Goal: Book appointment/travel/reservation

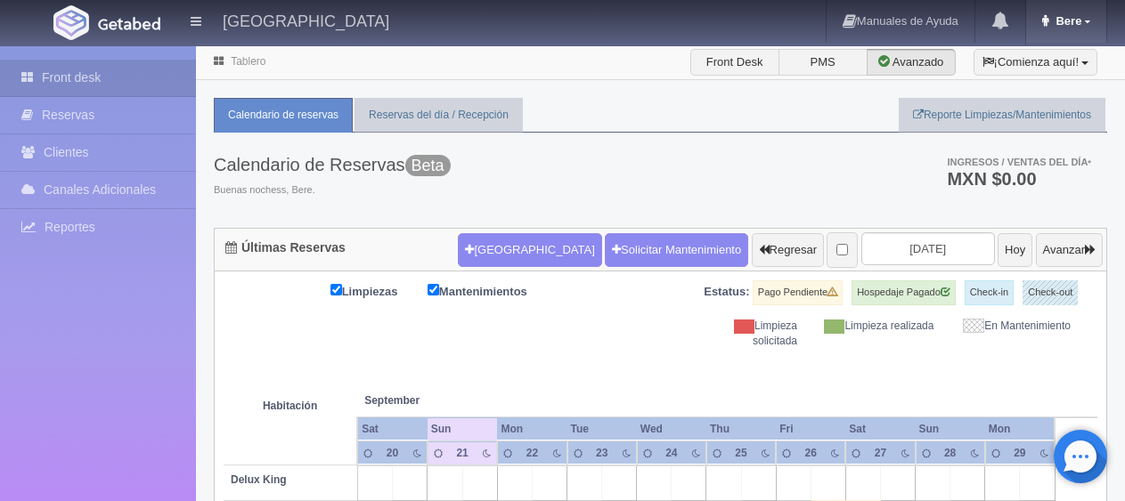
click at [1058, 18] on span "Bere" at bounding box center [1066, 20] width 30 height 13
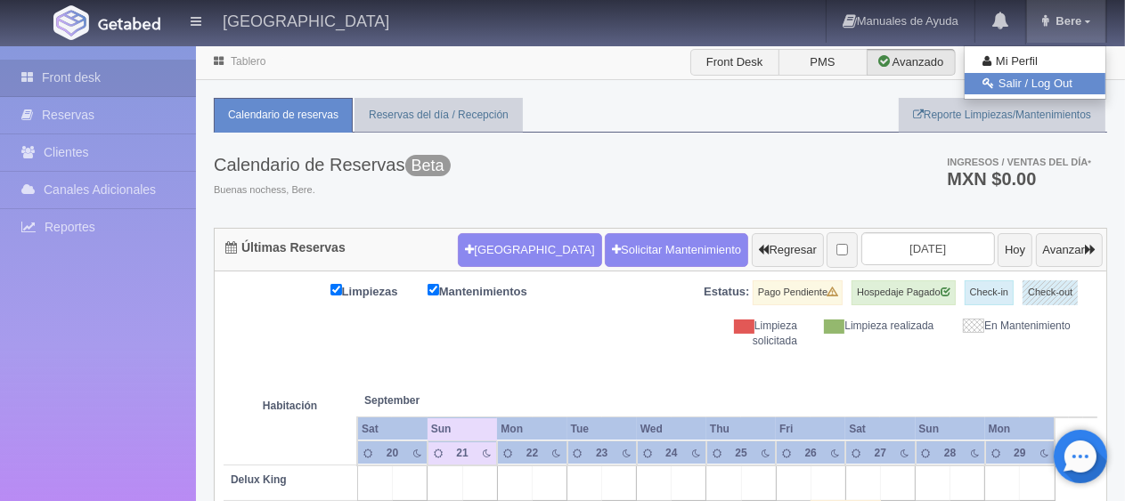
click at [1039, 84] on link "Salir / Log Out" at bounding box center [1034, 84] width 141 height 22
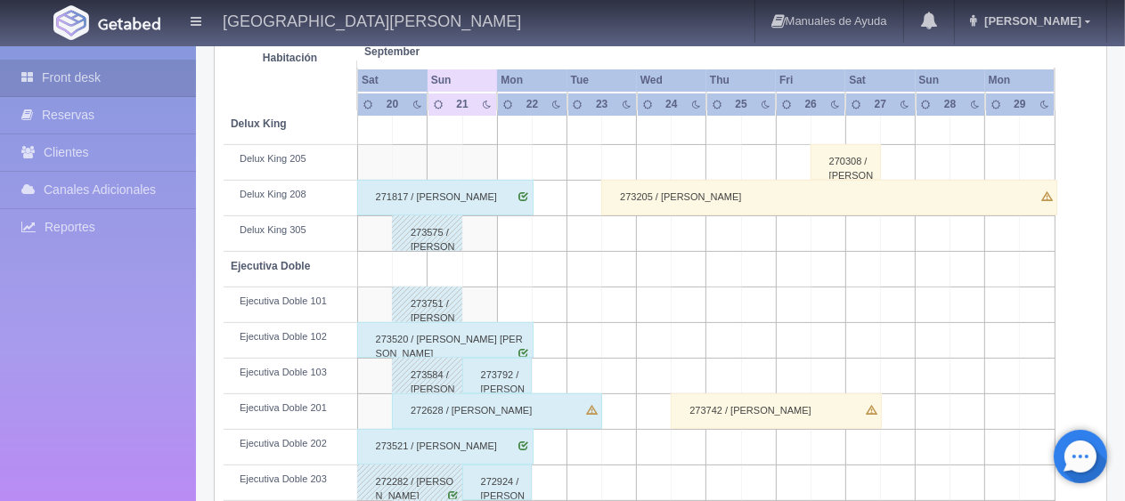
scroll to position [445, 0]
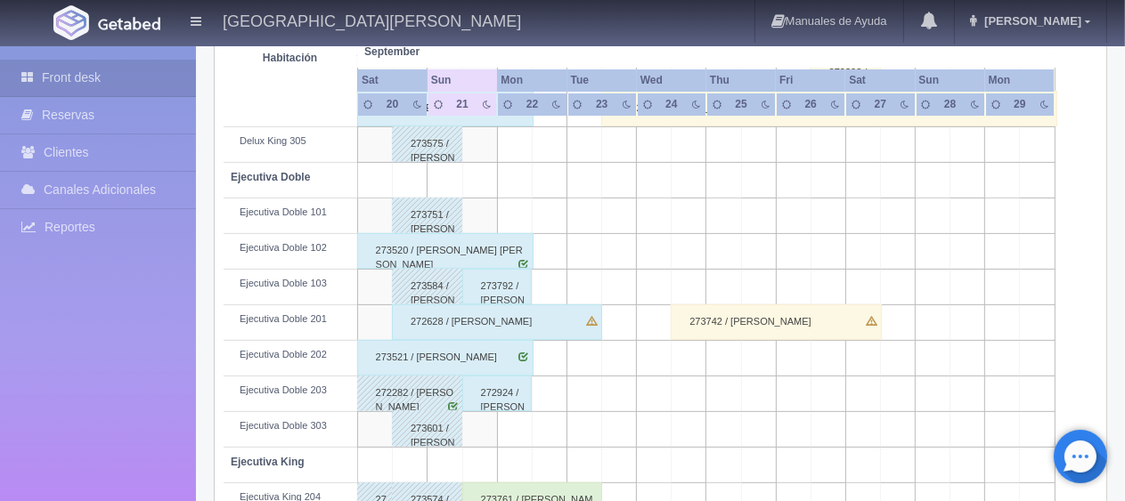
click at [1086, 173] on table "Habitación September Sep Sat Sun Mon Tue Wed Thu Fri Sat 20 21" at bounding box center [661, 438] width 874 height 1068
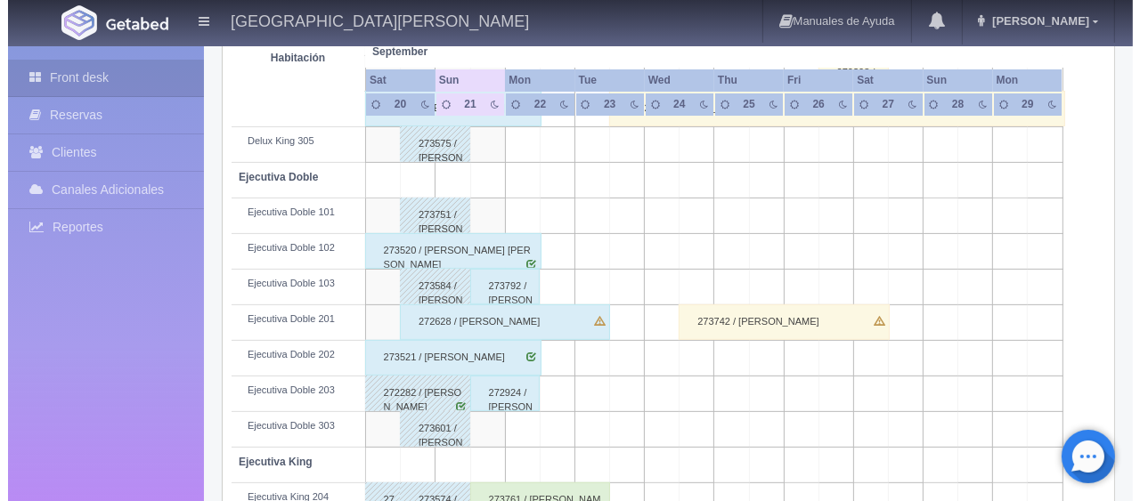
scroll to position [0, 0]
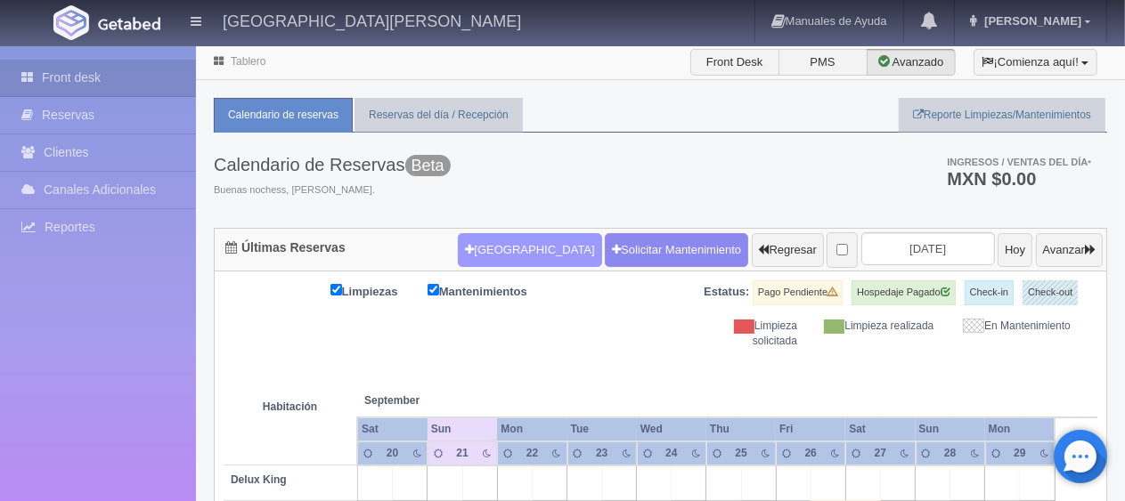
click at [508, 248] on button "[GEOGRAPHIC_DATA]" at bounding box center [529, 250] width 143 height 34
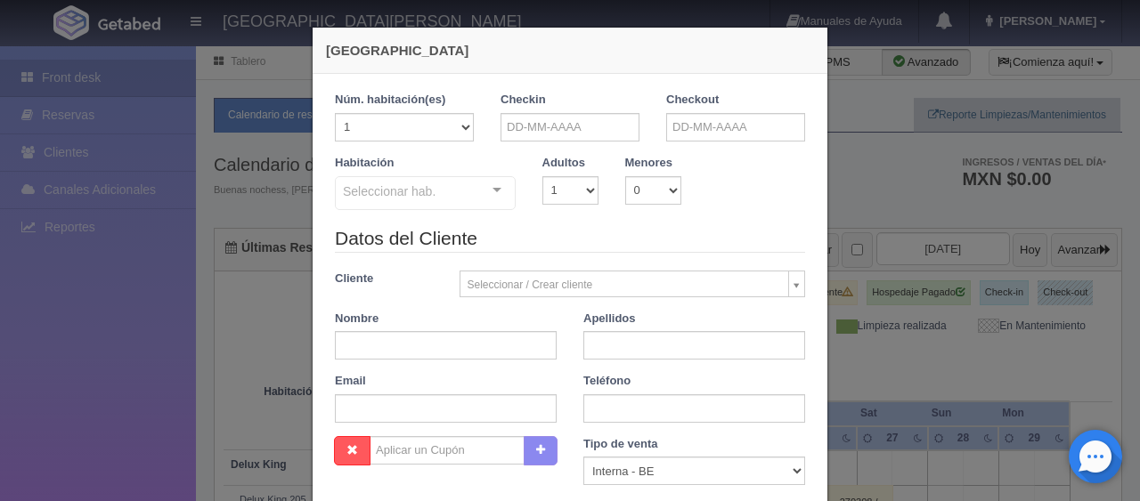
checkbox input "false"
click at [541, 118] on input "text" at bounding box center [569, 127] width 139 height 28
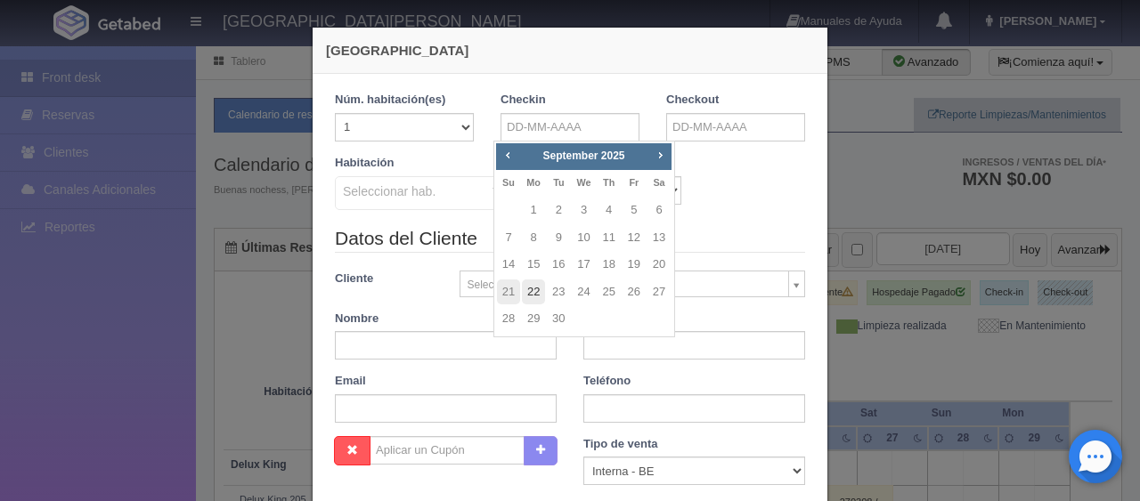
click at [543, 289] on link "22" at bounding box center [533, 293] width 23 height 26
type input "22-09-2025"
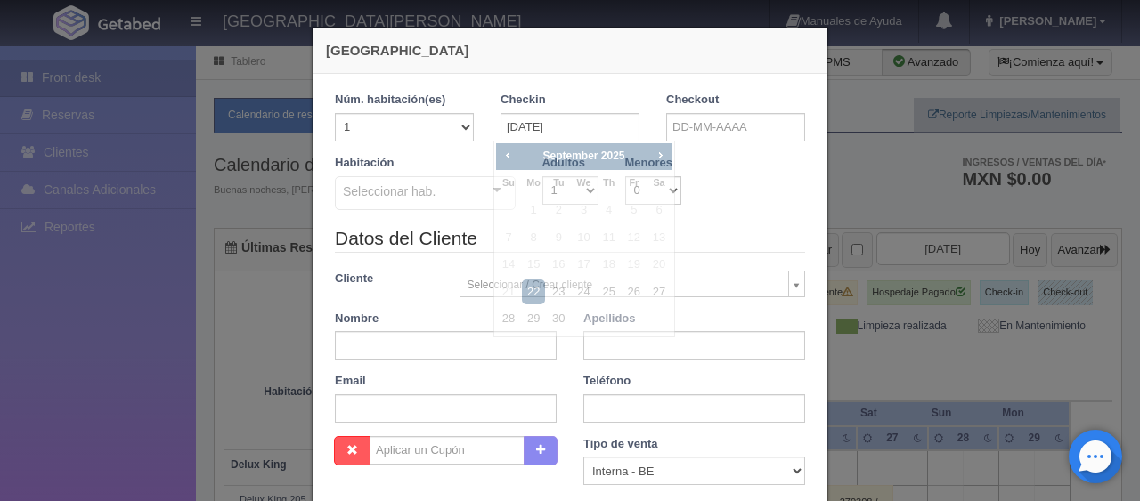
checkbox input "false"
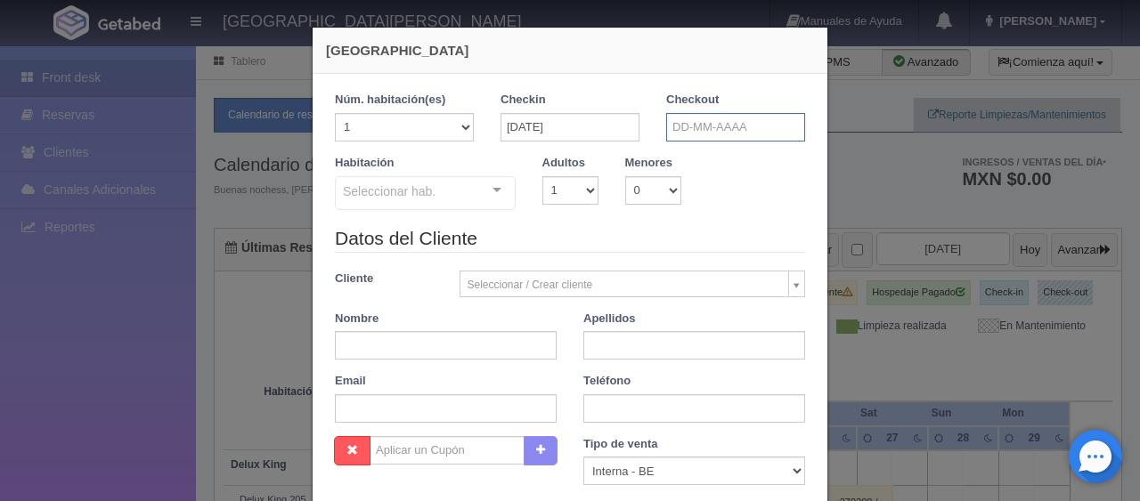
click at [702, 129] on input "text" at bounding box center [735, 127] width 139 height 28
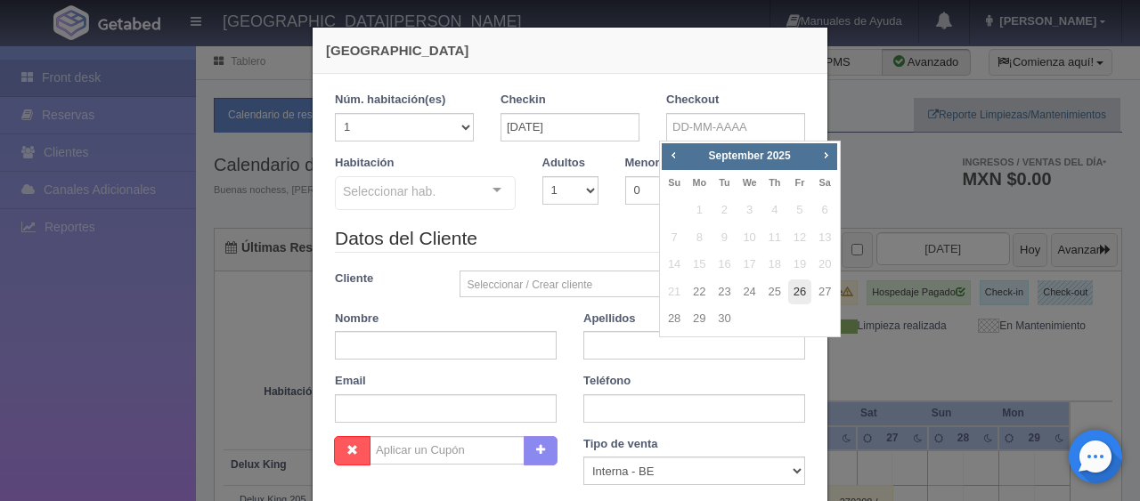
click at [801, 296] on link "26" at bounding box center [799, 293] width 23 height 26
type input "26-09-2025"
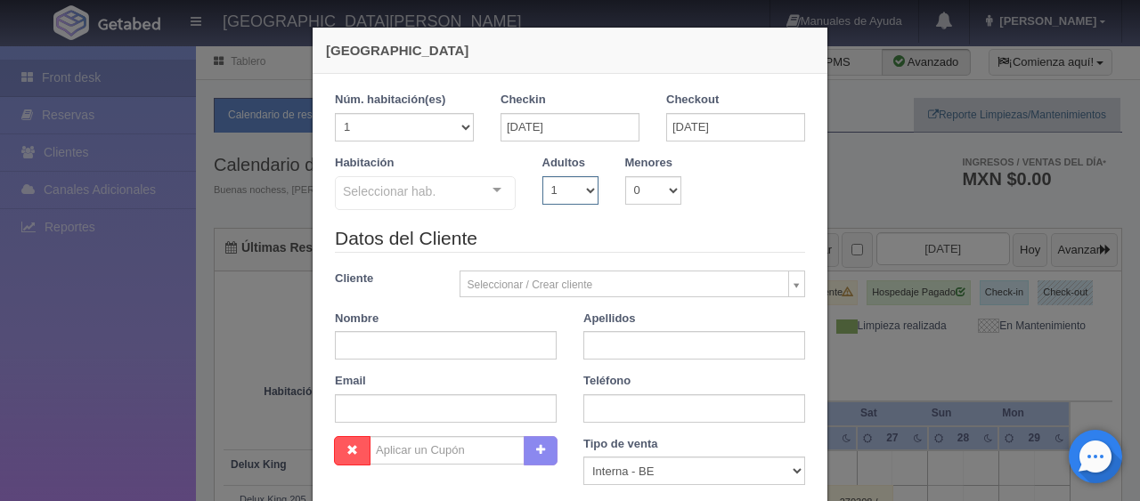
click at [581, 191] on select "1 2 3 4 5 6 7 8 9 10" at bounding box center [570, 190] width 56 height 28
click at [542, 176] on select "1 2 3 4 5 6 7 8 9 10" at bounding box center [570, 190] width 56 height 28
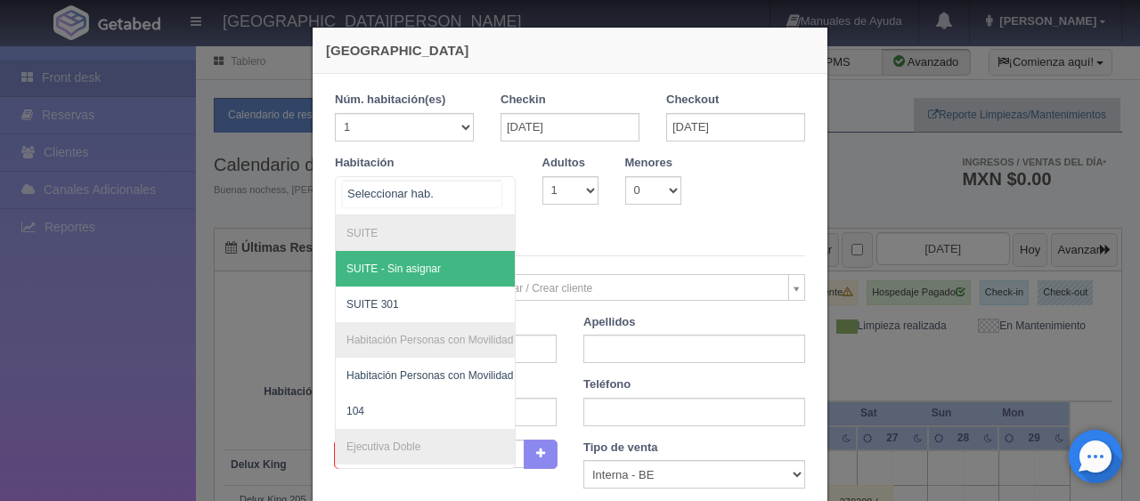
click at [487, 191] on div at bounding box center [497, 190] width 36 height 27
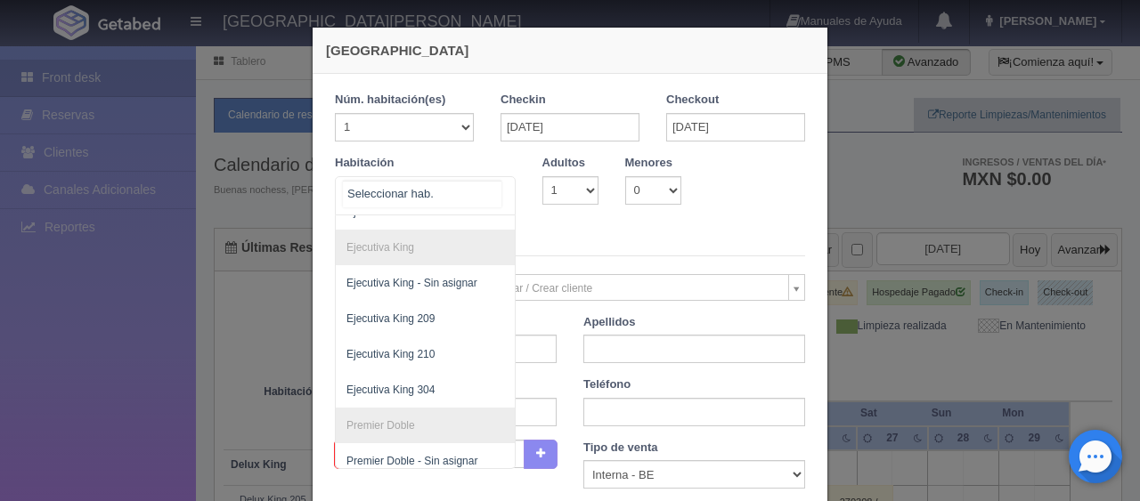
scroll to position [509, 0]
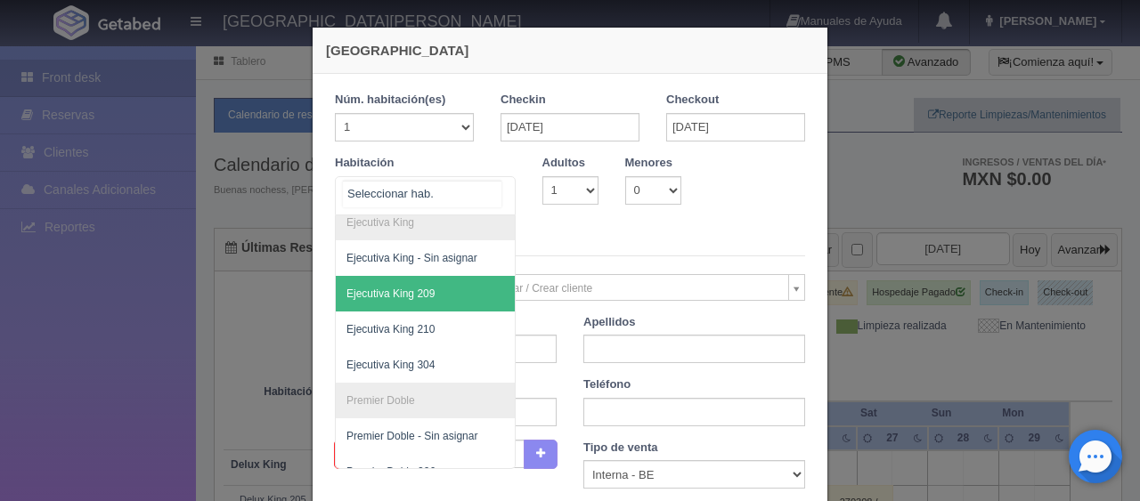
click at [430, 305] on span "Ejecutiva King 209" at bounding box center [485, 294] width 299 height 36
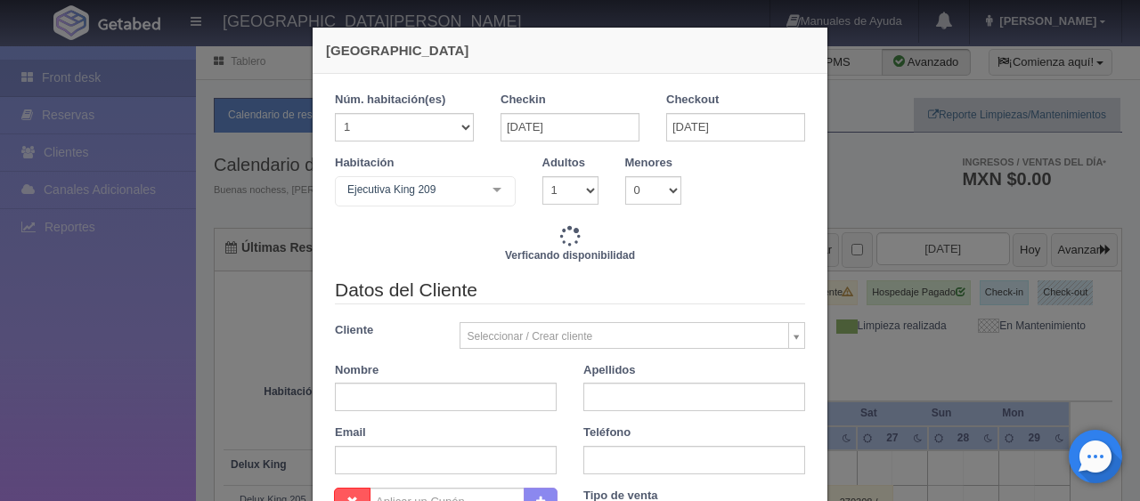
checkbox input "false"
type input "5196.00"
checkbox input "false"
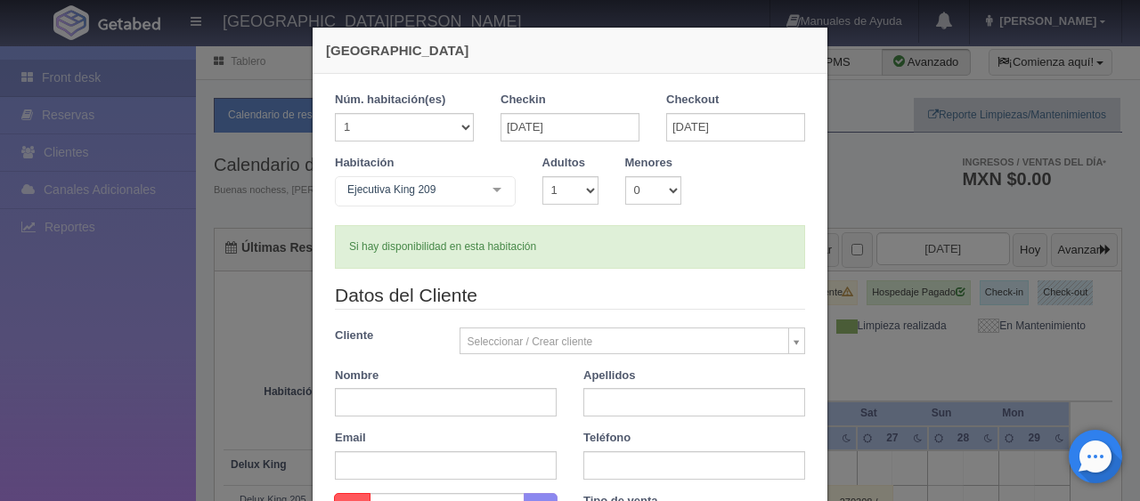
scroll to position [89, 0]
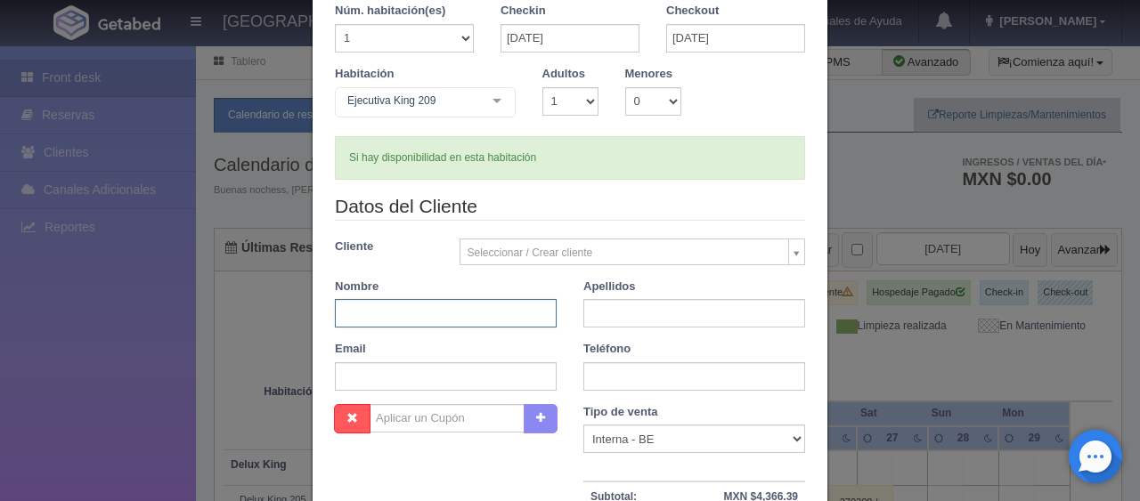
click at [490, 321] on input "text" at bounding box center [446, 313] width 222 height 28
click at [356, 321] on input "text" at bounding box center [446, 313] width 222 height 28
type input "Iosefo"
click at [623, 311] on input "text" at bounding box center [694, 313] width 222 height 28
type input "Amuri"
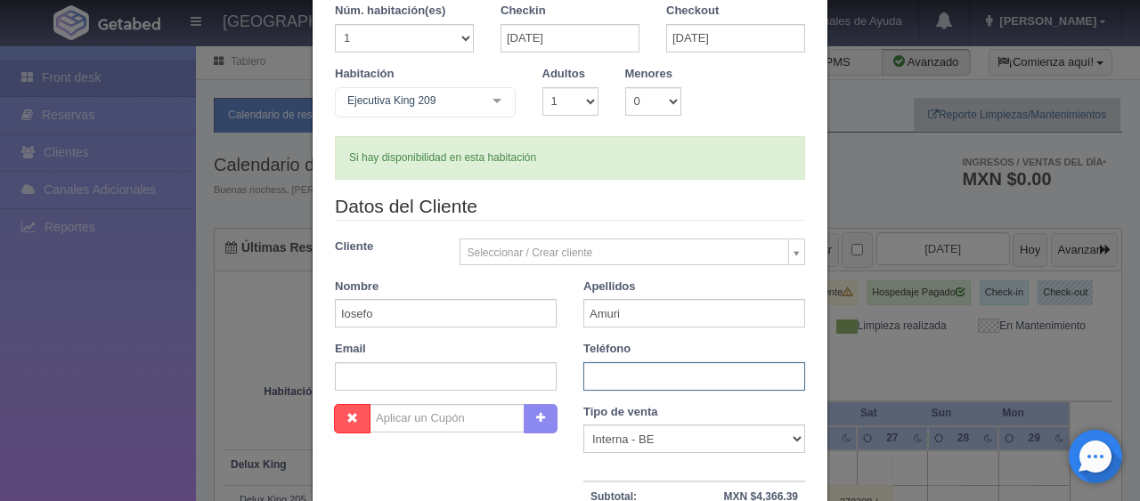
click at [618, 383] on input "text" at bounding box center [694, 376] width 222 height 28
type input "3324597173"
click at [645, 436] on select "Correo Electronico Interna - BE Llamada OTA Externa Otro WALK IN" at bounding box center [694, 439] width 222 height 28
select select "phone"
click at [583, 425] on select "Correo Electronico Interna - BE Llamada OTA Externa Otro WALK IN" at bounding box center [694, 439] width 222 height 28
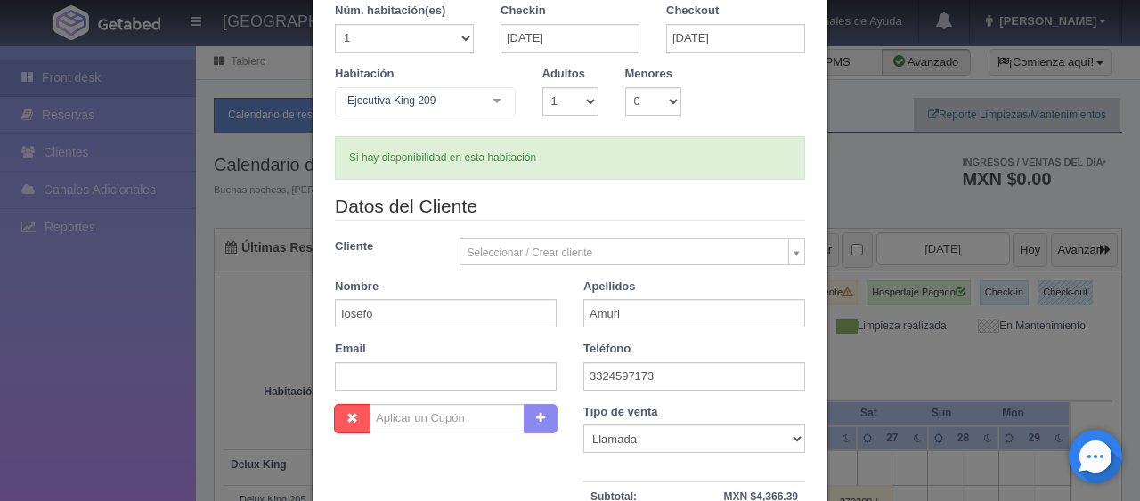
click at [568, 391] on div "Datos del Cliente Cliente Seleccionar / Crear cliente Nuevo Cliente Adriana Nav…" at bounding box center [569, 298] width 497 height 211
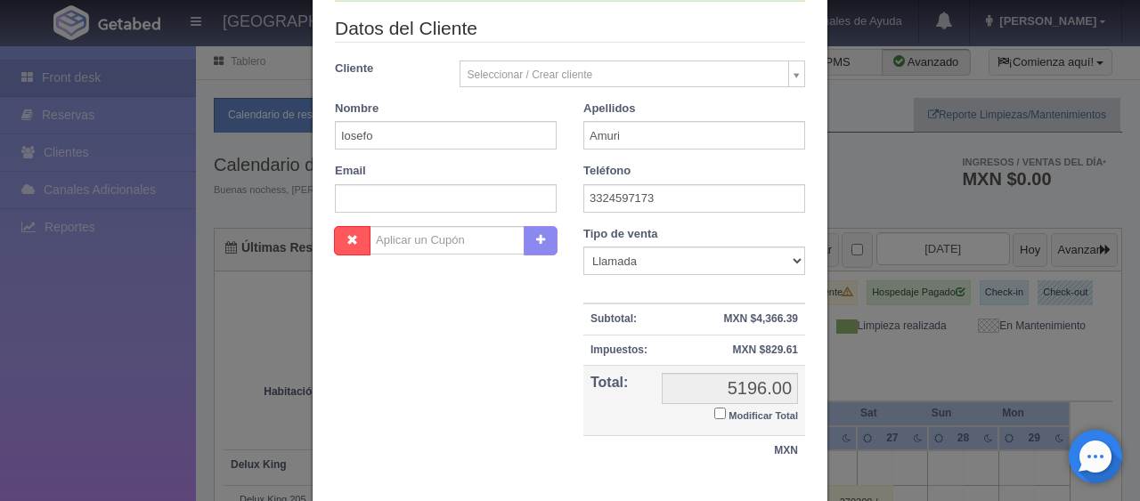
scroll to position [356, 0]
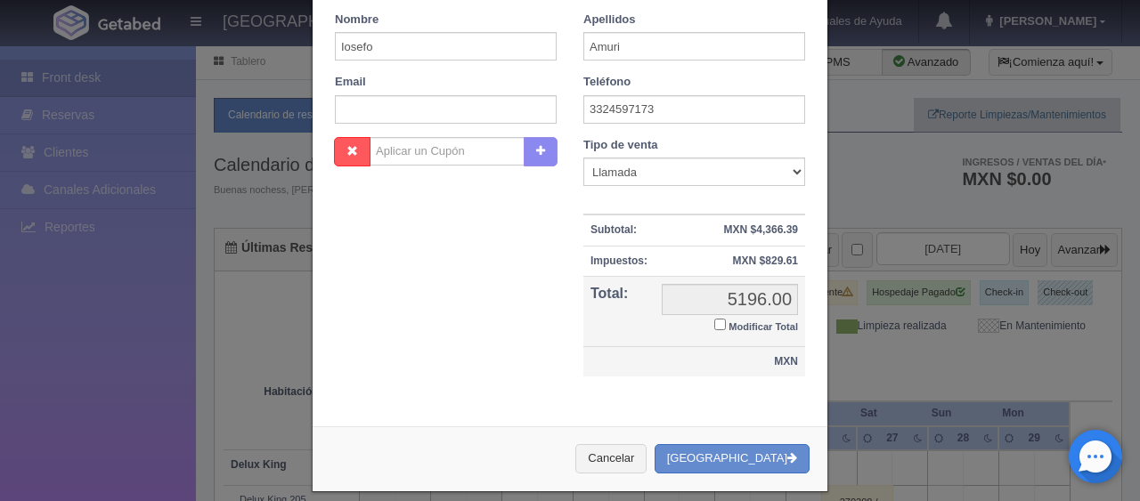
click at [677, 369] on td "MXN" at bounding box center [694, 362] width 222 height 30
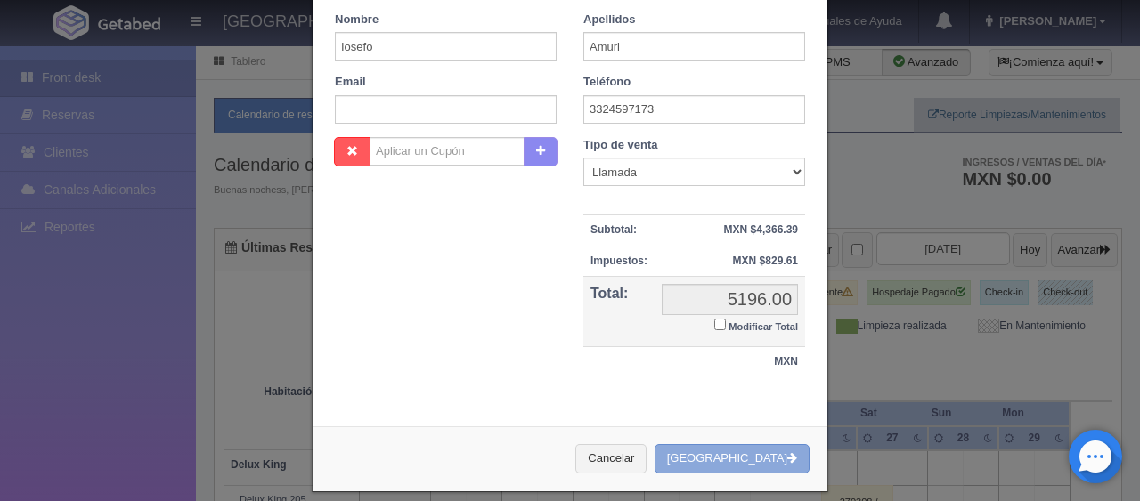
click at [718, 448] on button "[GEOGRAPHIC_DATA]" at bounding box center [732, 458] width 155 height 29
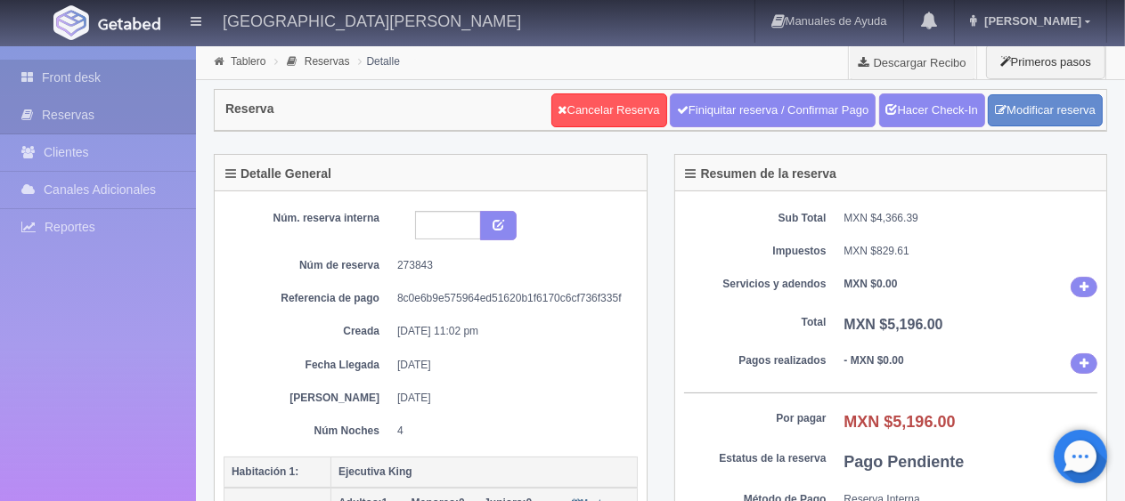
click at [89, 81] on link "Front desk" at bounding box center [98, 78] width 196 height 37
